Goal: Find specific page/section: Find specific page/section

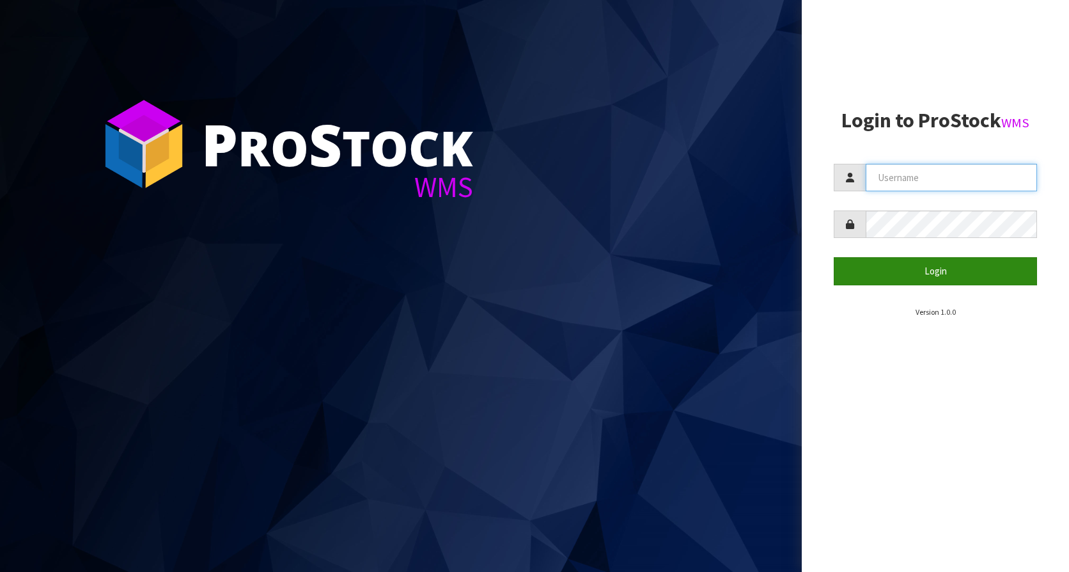
type input "KitchenAid"
click at [958, 274] on button "Login" at bounding box center [935, 270] width 203 height 27
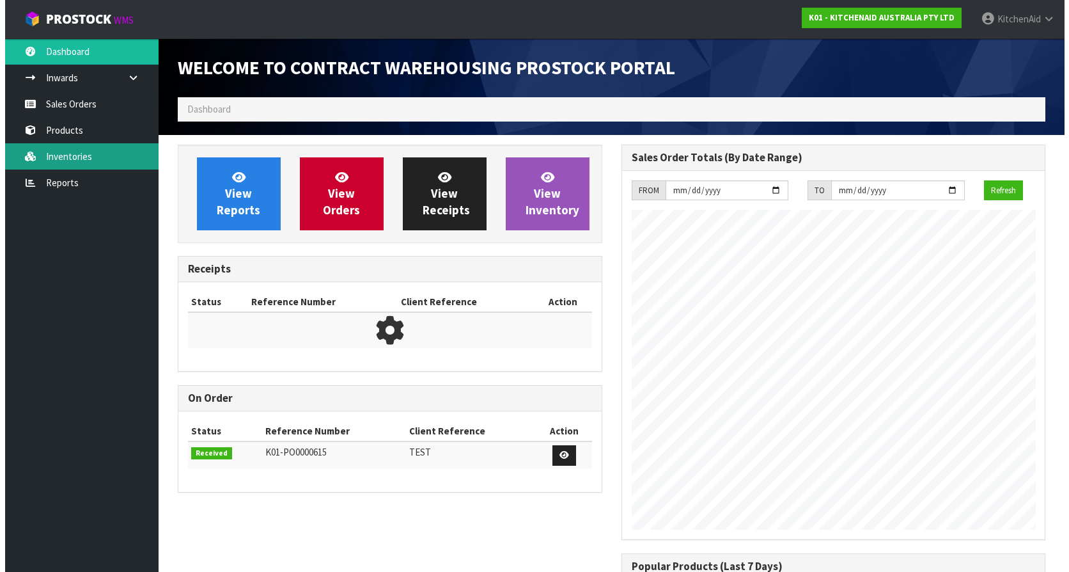
scroll to position [709, 443]
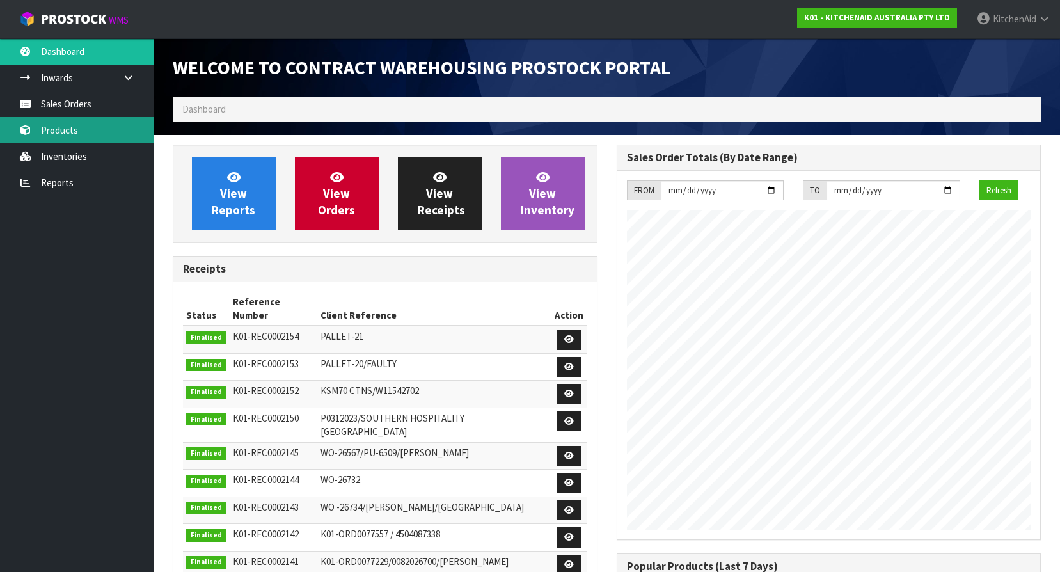
click at [70, 134] on link "Products" at bounding box center [76, 130] width 153 height 26
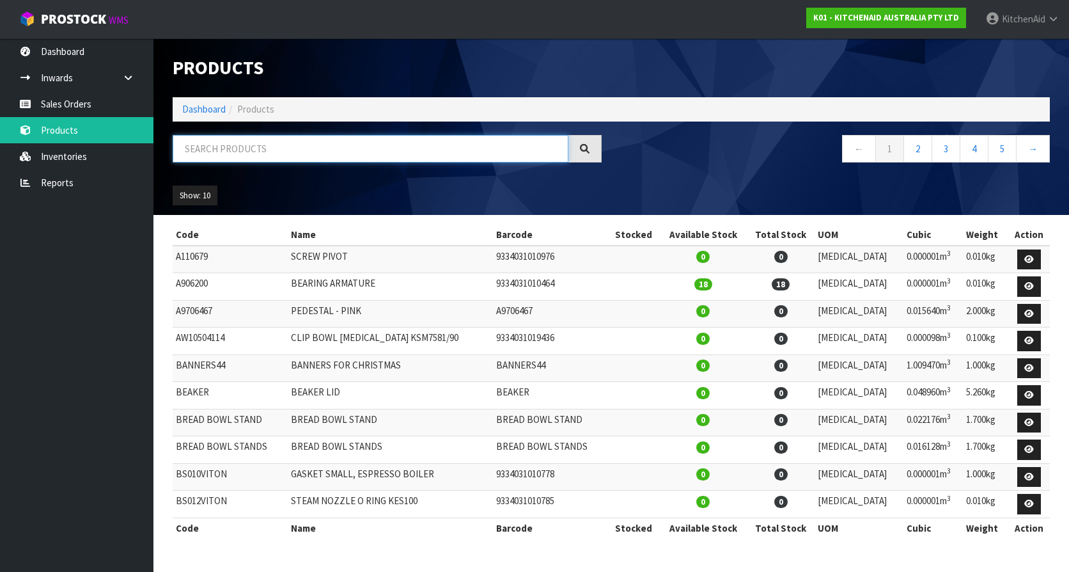
click at [227, 147] on input "text" at bounding box center [371, 148] width 396 height 27
paste input "WPW10221782"
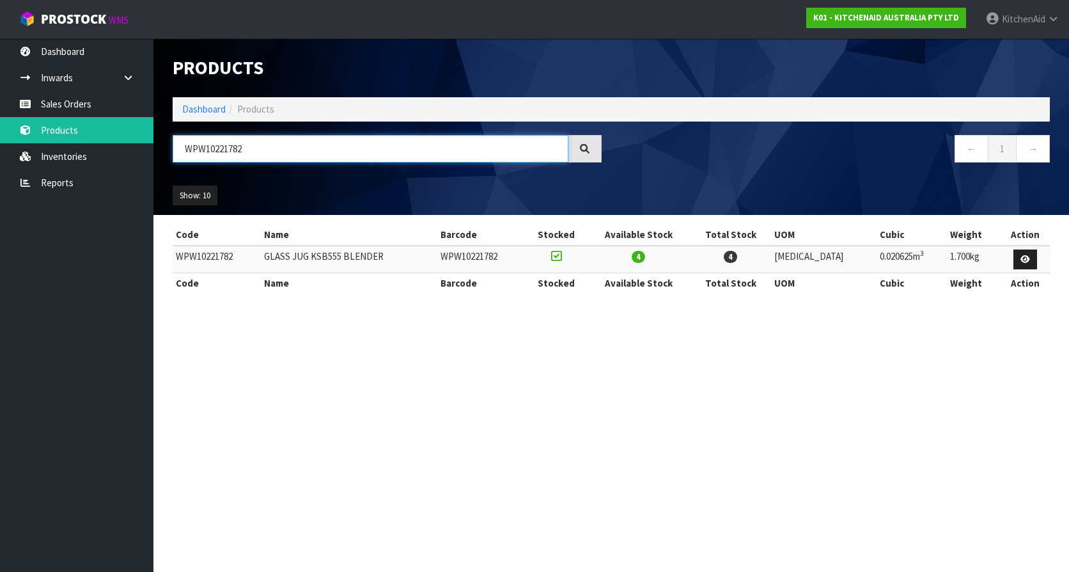
type input "WPW10221782"
drag, startPoint x: 251, startPoint y: 256, endPoint x: 175, endPoint y: 259, distance: 75.5
click at [175, 259] on td "WPW10221782" at bounding box center [217, 259] width 88 height 27
copy td "WPW10221782"
